Goal: Task Accomplishment & Management: Manage account settings

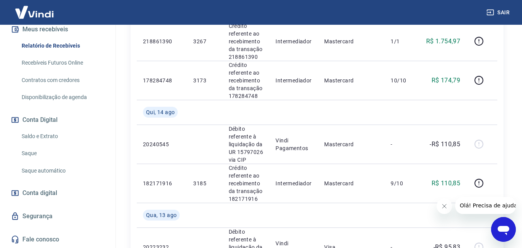
scroll to position [348, 0]
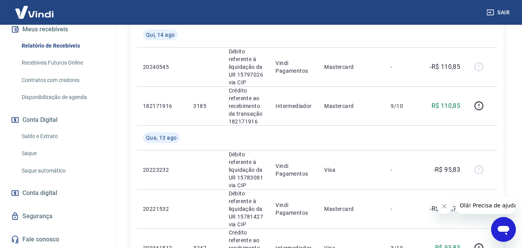
click at [42, 138] on link "Saldo e Extrato" at bounding box center [63, 136] width 88 height 16
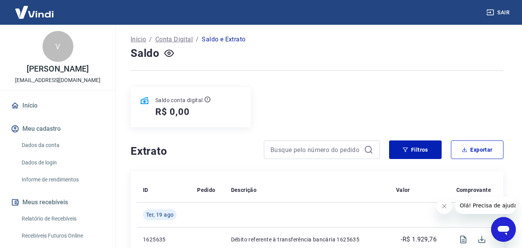
click at [50, 217] on link "Relatório de Recebíveis" at bounding box center [63, 219] width 88 height 16
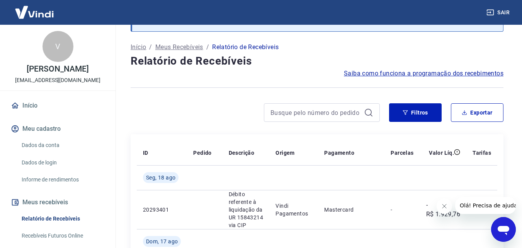
scroll to position [39, 0]
